Goal: Task Accomplishment & Management: Use online tool/utility

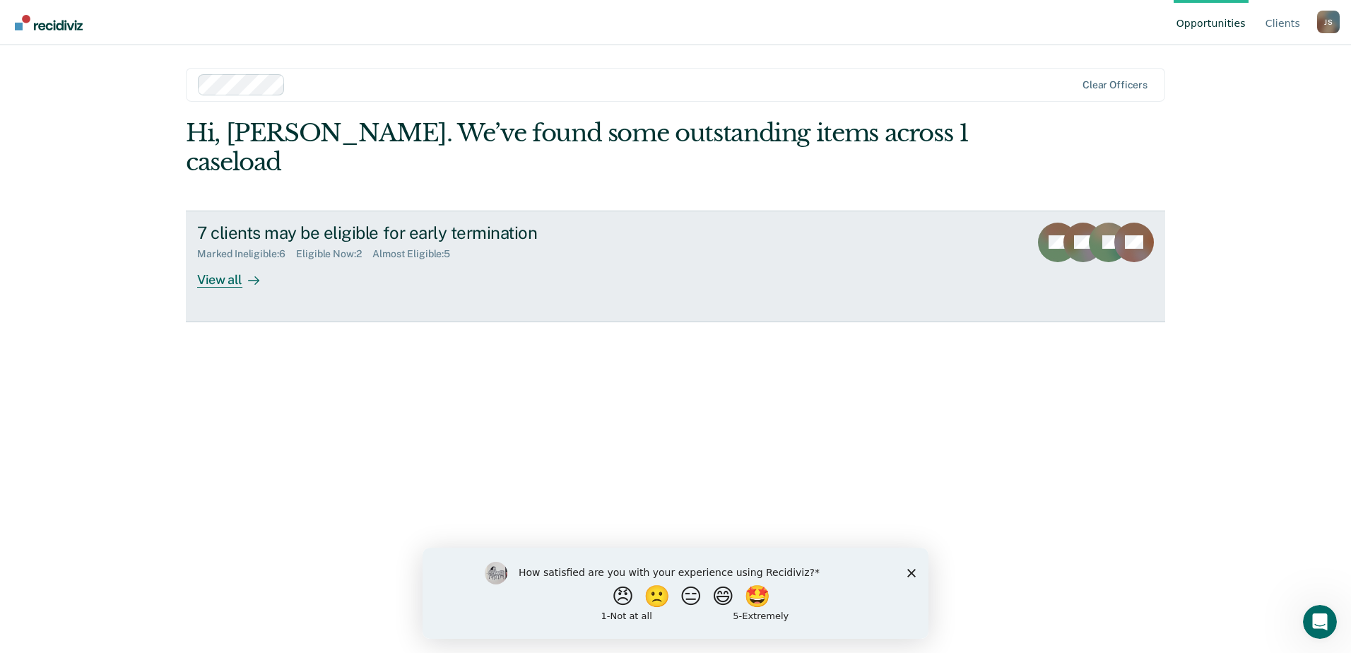
click at [1097, 208] on icon at bounding box center [1118, 234] width 59 height 52
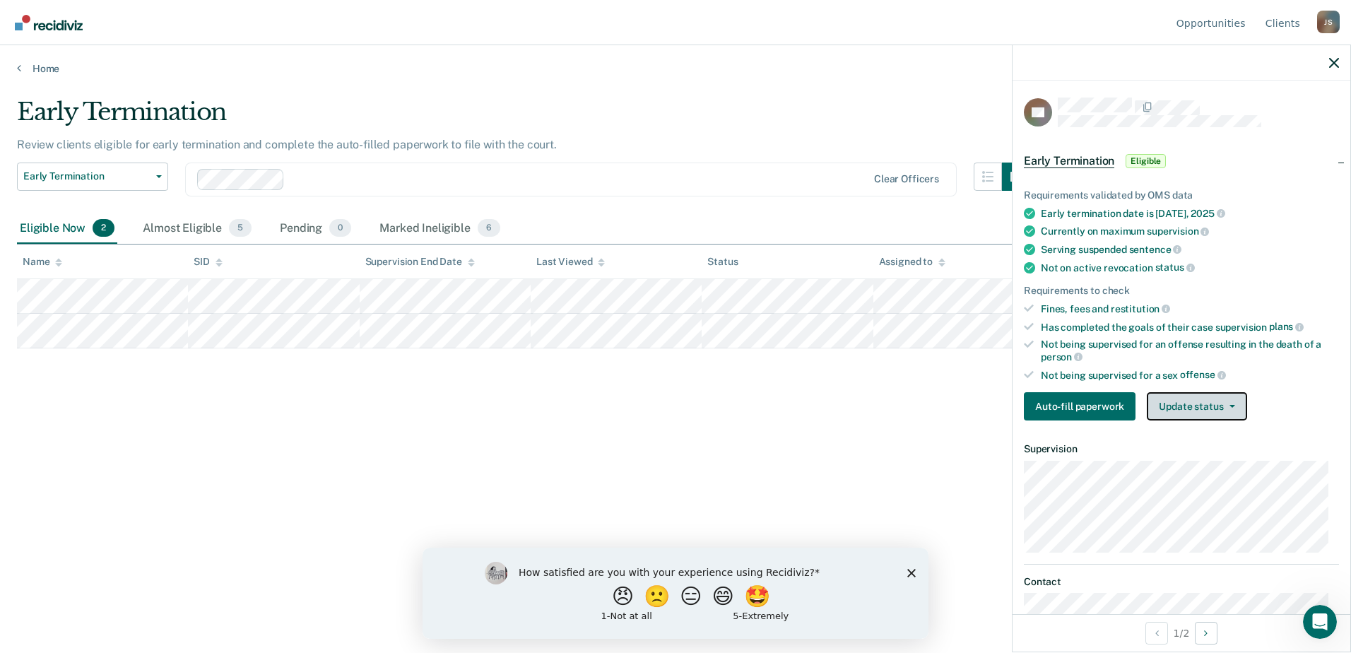
click at [1208, 412] on button "Update status" at bounding box center [1197, 406] width 100 height 28
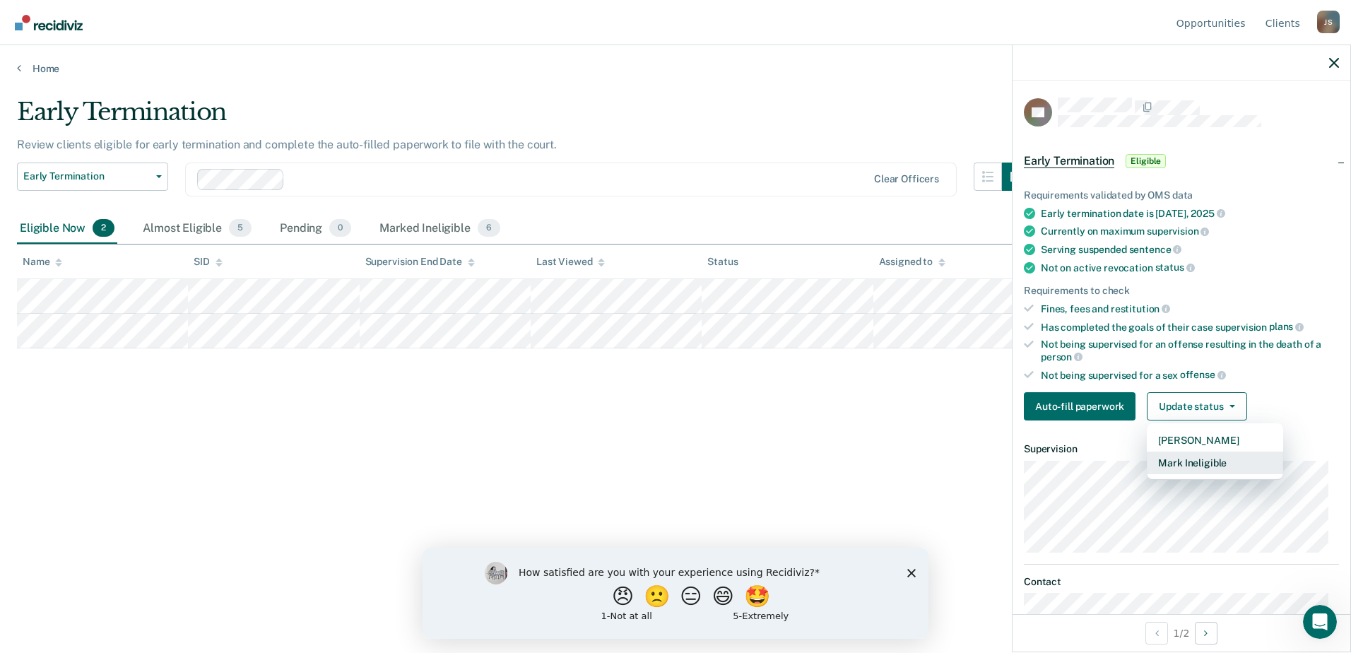
click at [1208, 456] on button "Mark Ineligible" at bounding box center [1215, 463] width 136 height 23
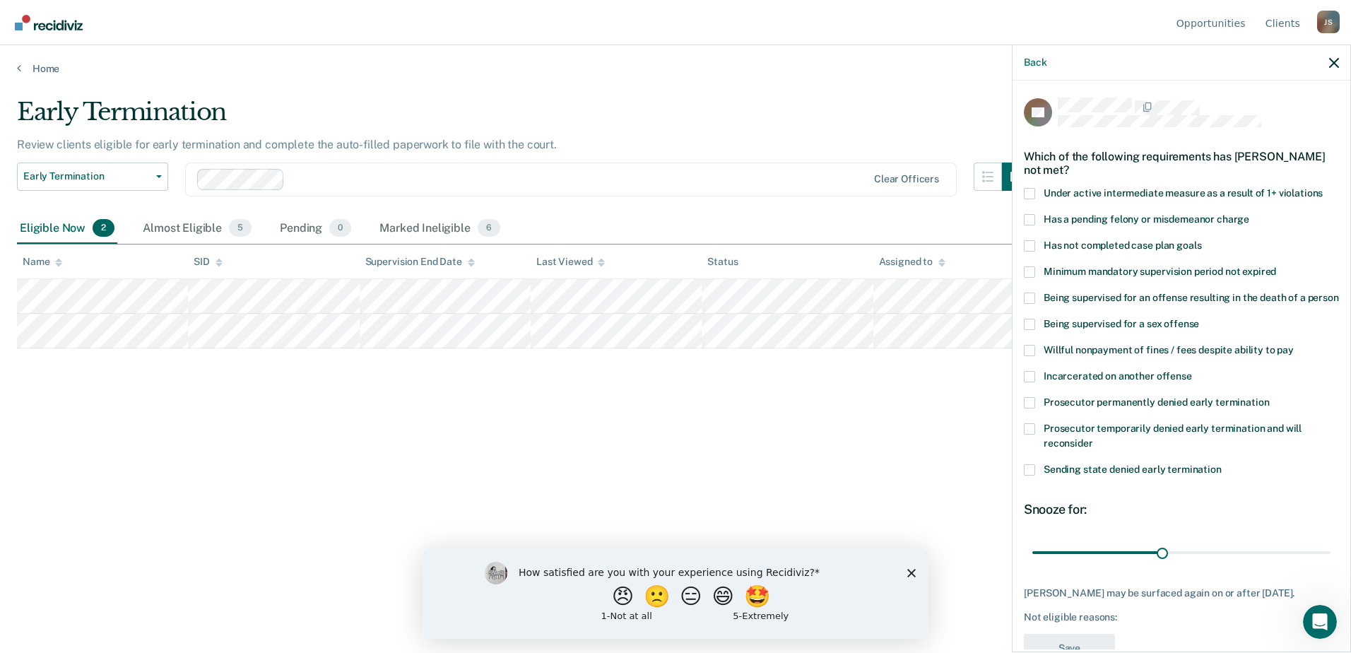
click at [1037, 244] on label "Has not completed case plan goals" at bounding box center [1181, 247] width 315 height 15
click at [1201, 240] on input "Has not completed case plan goals" at bounding box center [1201, 240] width 0 height 0
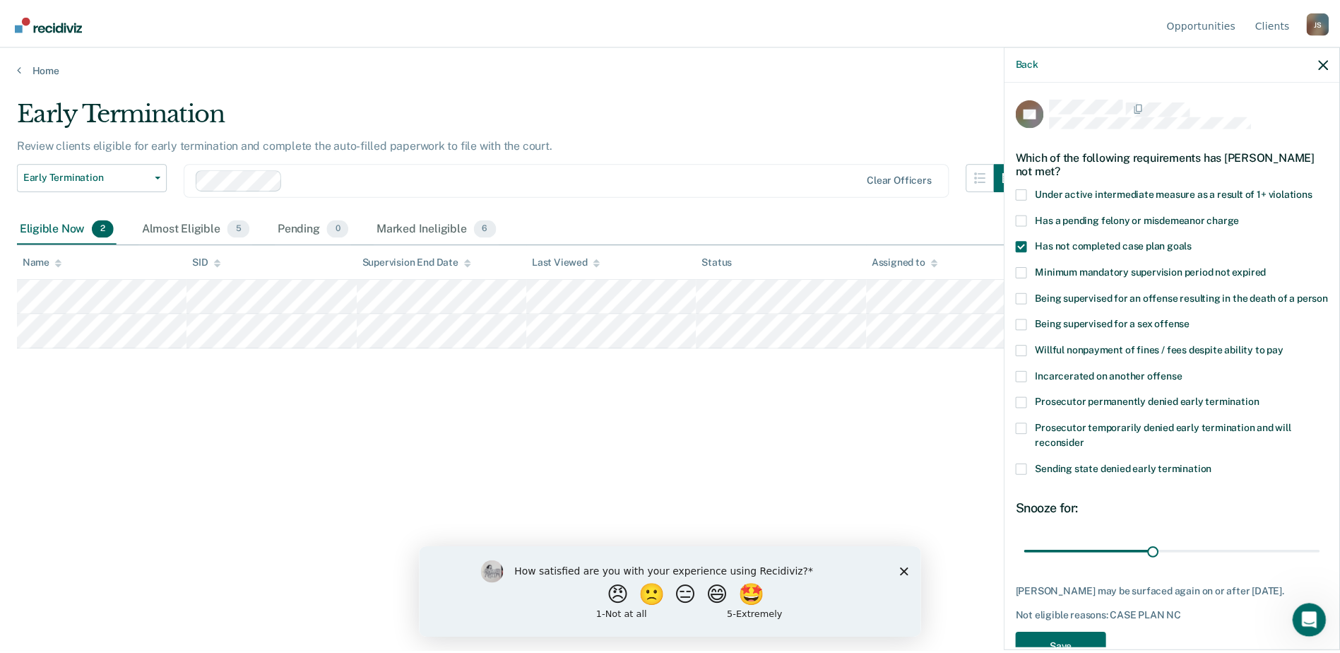
scroll to position [52, 0]
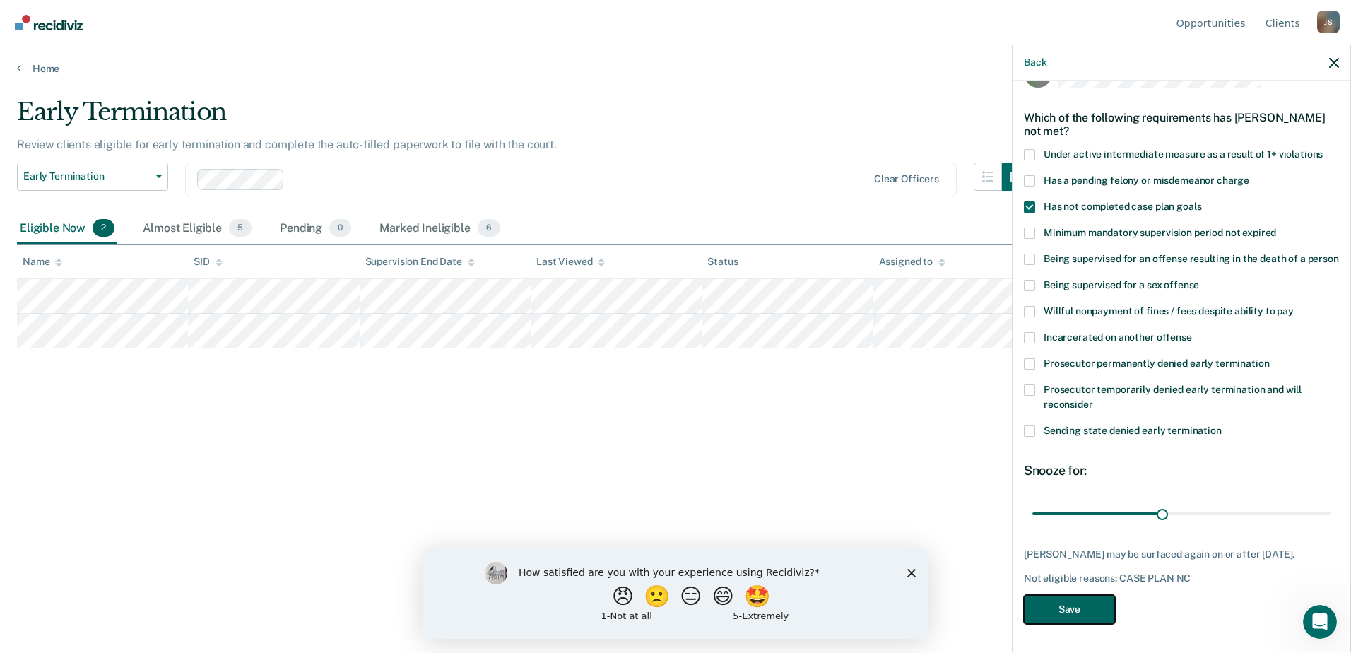
click at [1070, 618] on button "Save" at bounding box center [1069, 609] width 91 height 29
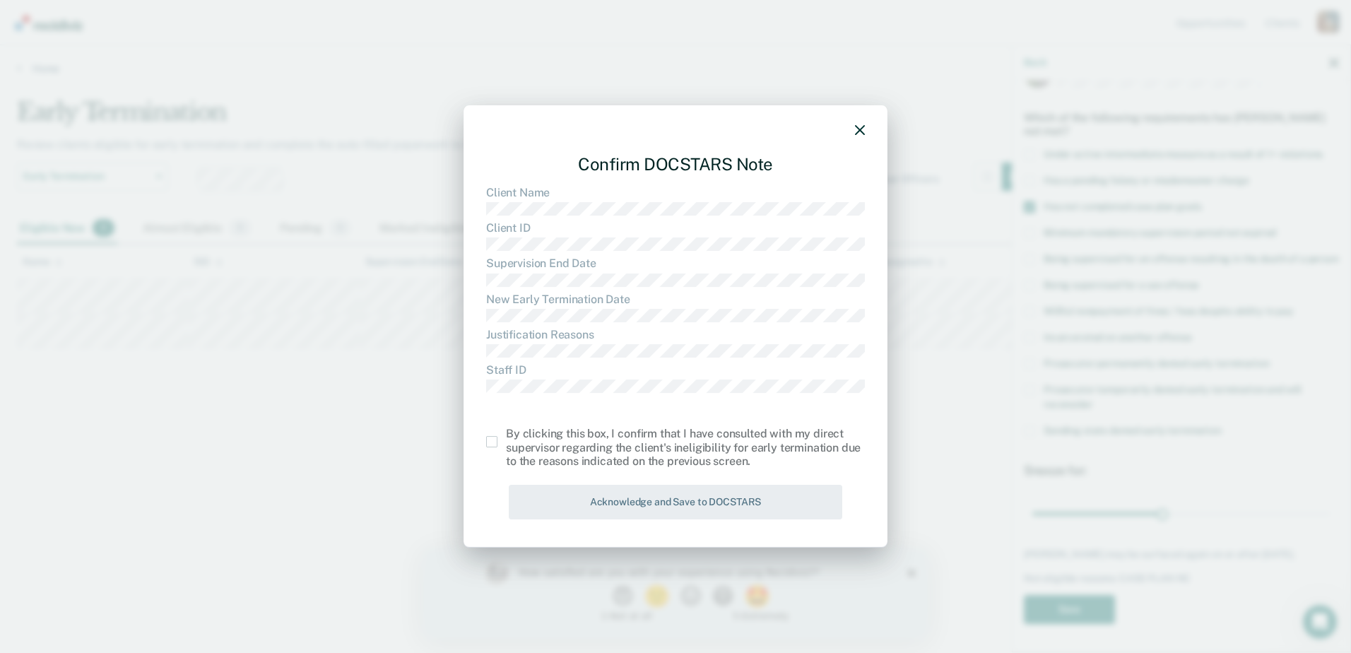
click at [494, 442] on span at bounding box center [491, 441] width 11 height 11
click at [506, 436] on input "checkbox" at bounding box center [506, 436] width 0 height 0
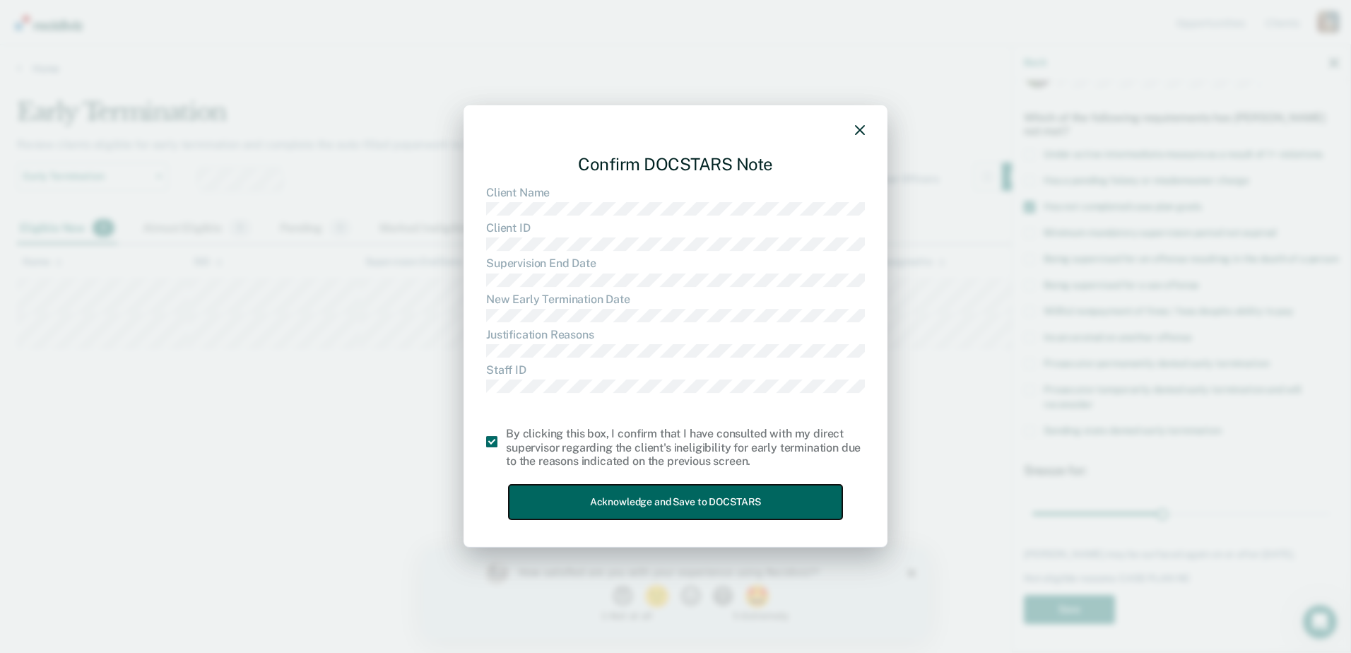
click at [624, 499] on button "Acknowledge and Save to DOCSTARS" at bounding box center [676, 502] width 334 height 35
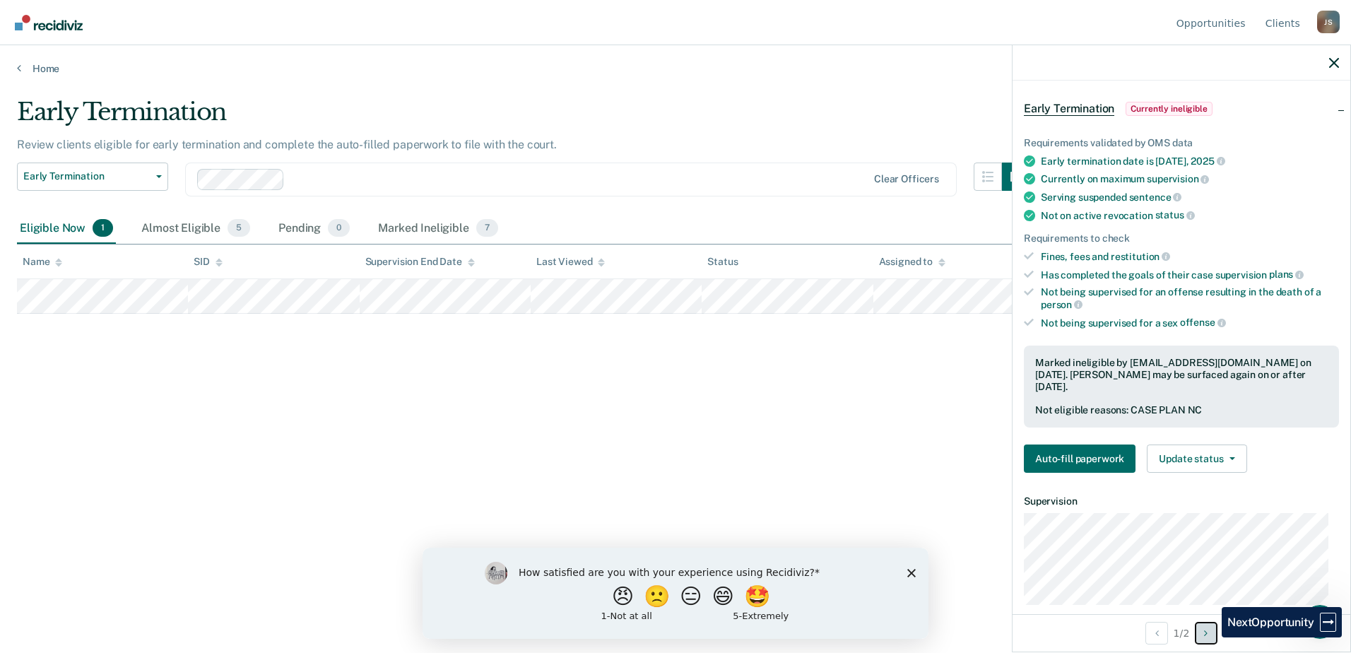
click at [1211, 637] on button "Next Opportunity" at bounding box center [1206, 633] width 23 height 23
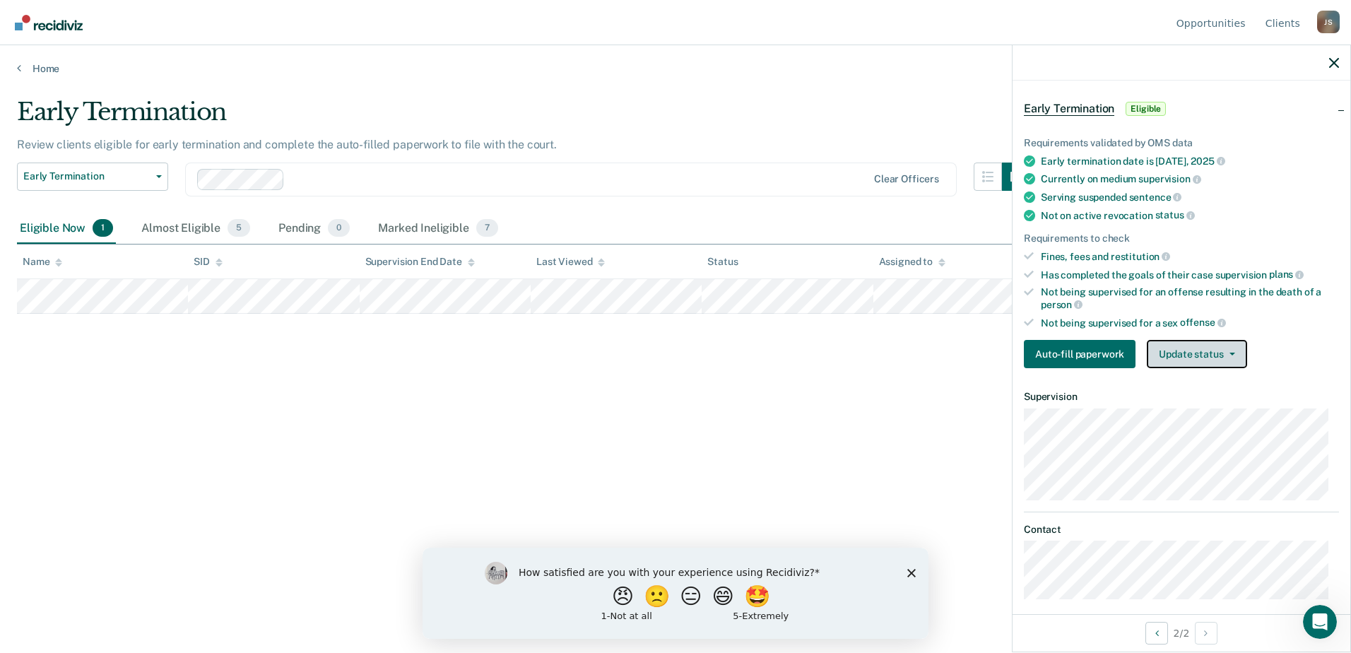
click at [1201, 361] on button "Update status" at bounding box center [1197, 354] width 100 height 28
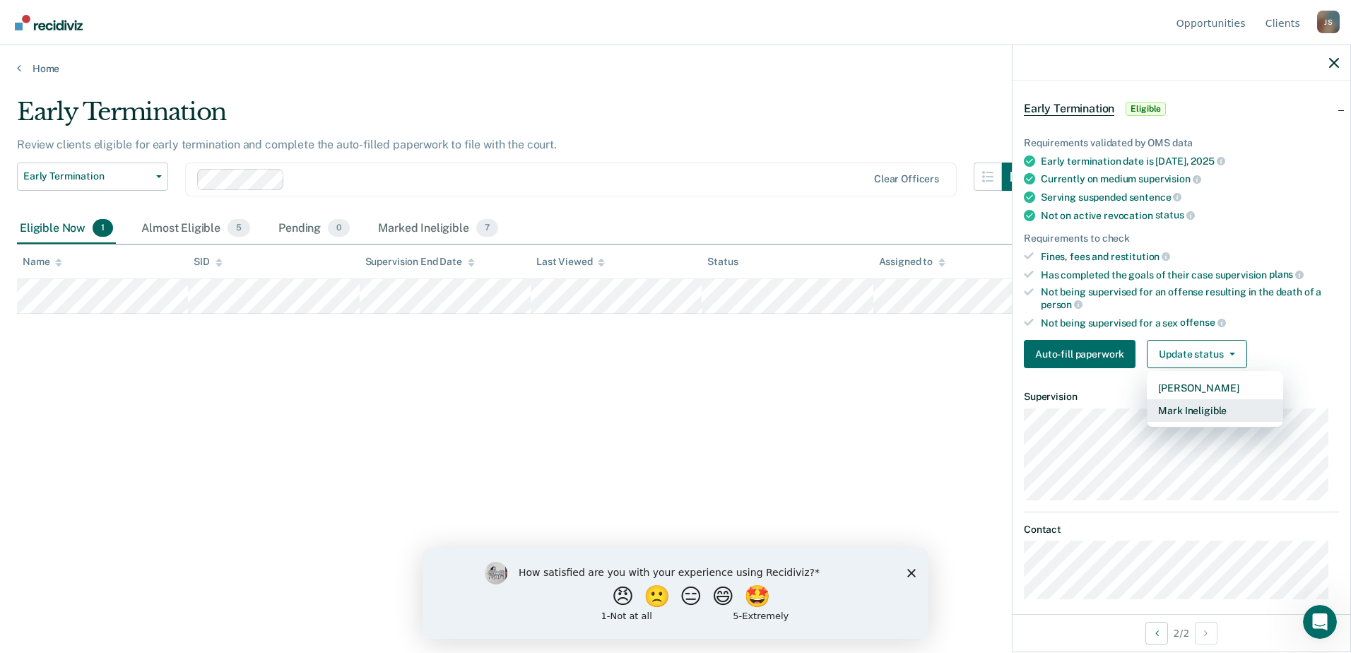
click at [1198, 403] on button "Mark Ineligible" at bounding box center [1215, 410] width 136 height 23
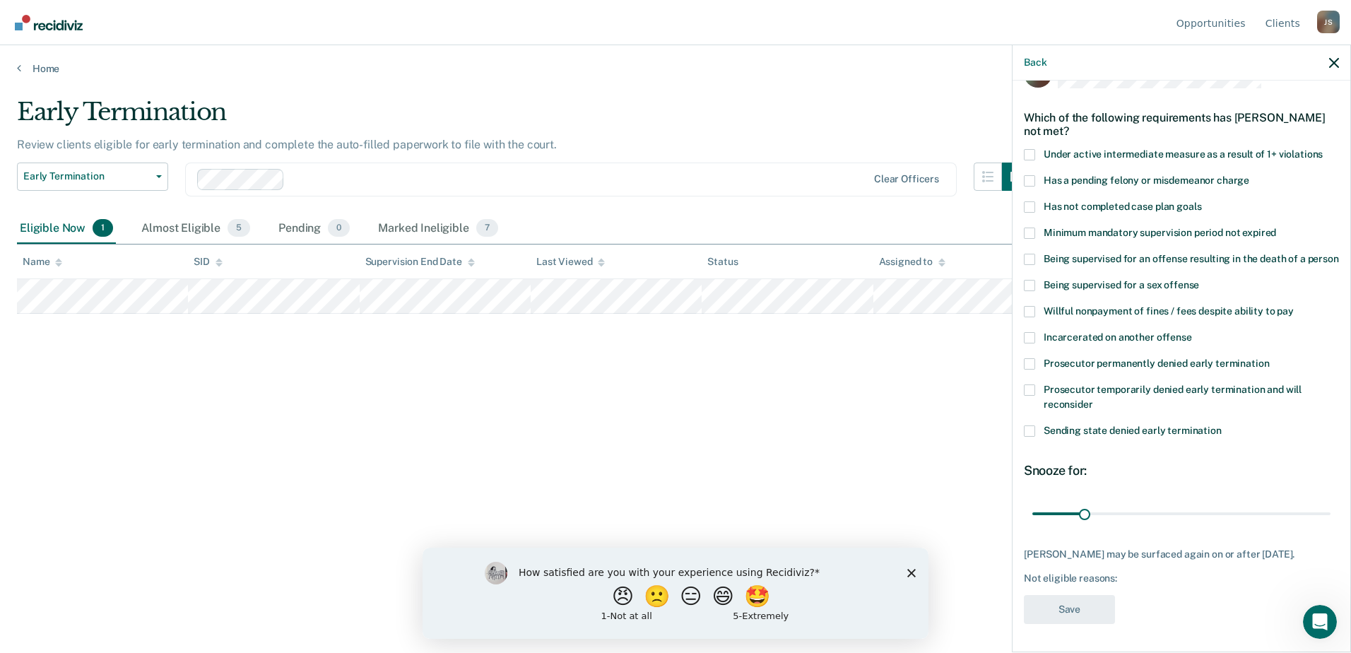
click at [1027, 201] on span at bounding box center [1029, 206] width 11 height 11
click at [1201, 201] on input "Has not completed case plan goals" at bounding box center [1201, 201] width 0 height 0
click at [1076, 623] on button "Save" at bounding box center [1069, 609] width 91 height 29
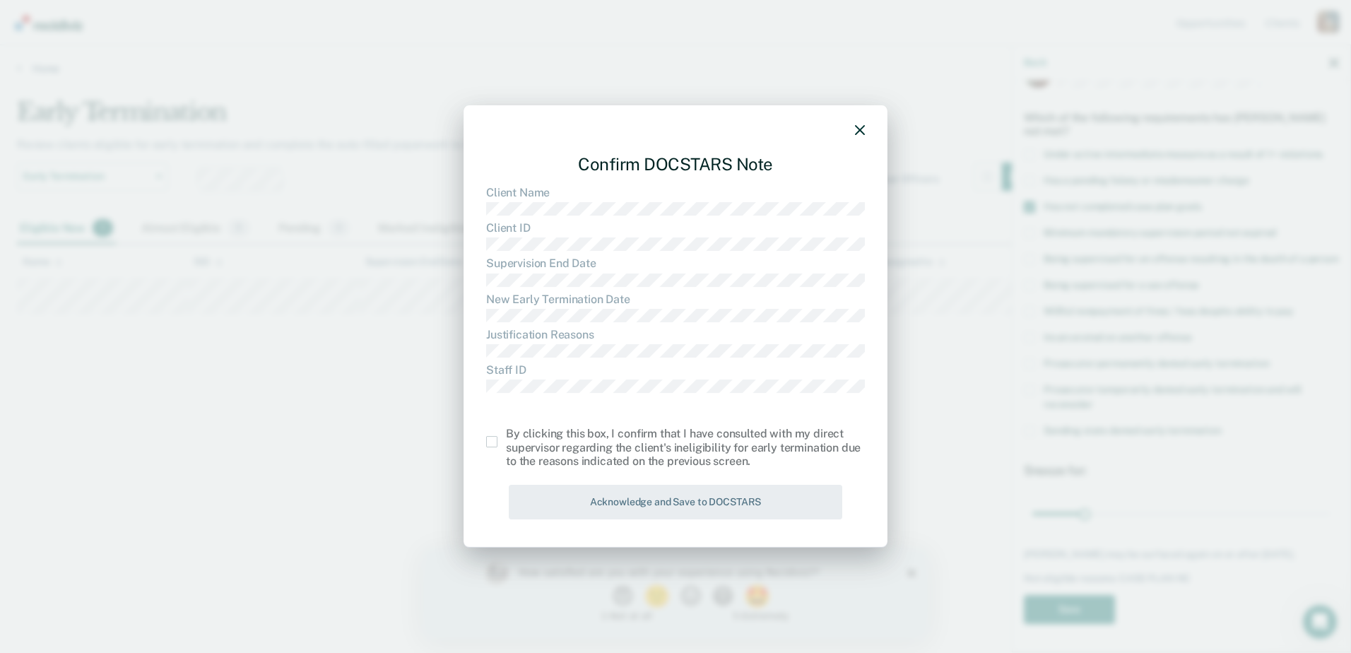
click at [497, 447] on span at bounding box center [491, 441] width 11 height 11
click at [506, 436] on input "checkbox" at bounding box center [506, 436] width 0 height 0
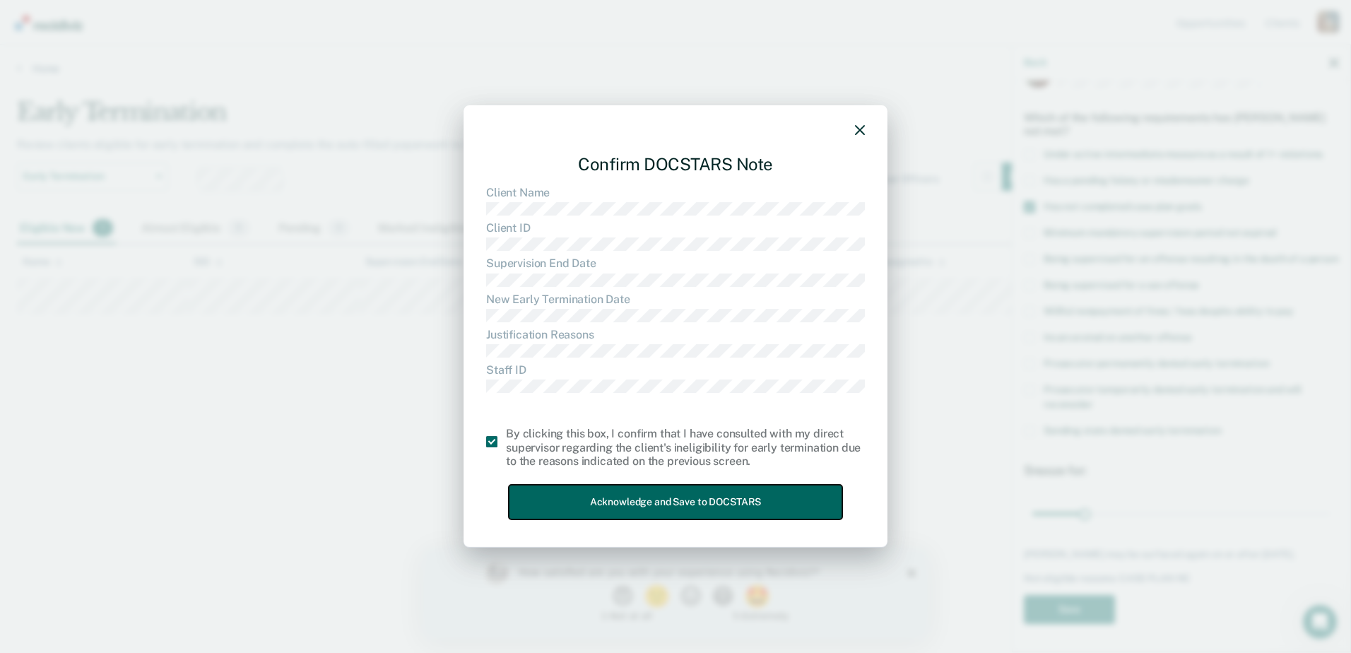
click at [594, 492] on button "Acknowledge and Save to DOCSTARS" at bounding box center [676, 502] width 334 height 35
